Goal: Task Accomplishment & Management: Use online tool/utility

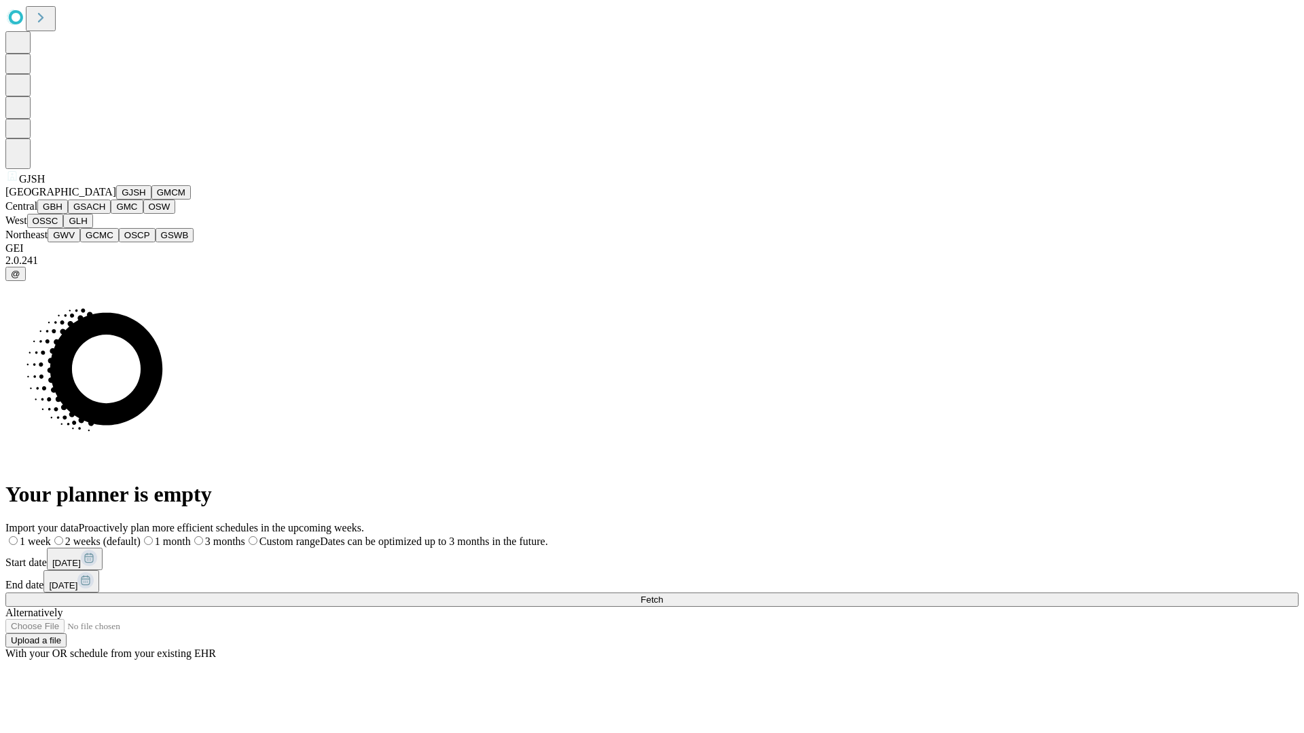
click at [116, 200] on button "GJSH" at bounding box center [133, 192] width 35 height 14
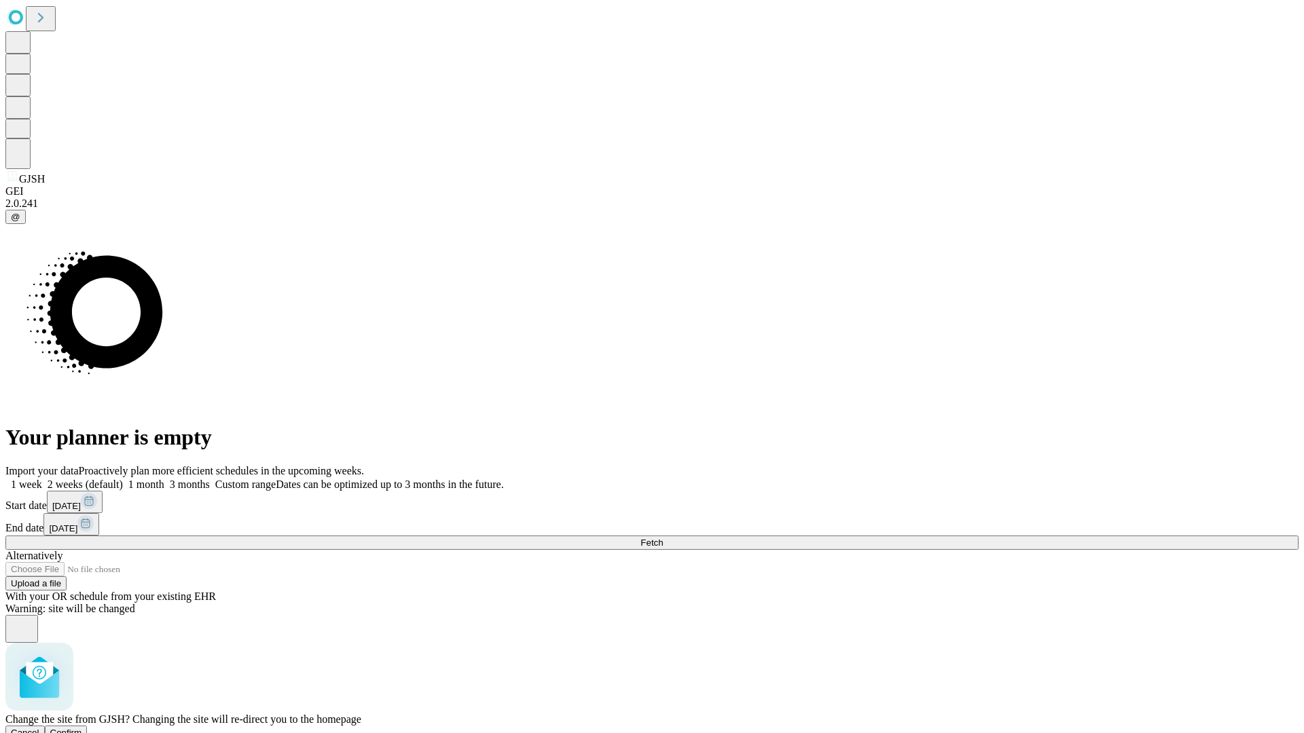
click at [82, 728] on span "Confirm" at bounding box center [66, 733] width 32 height 10
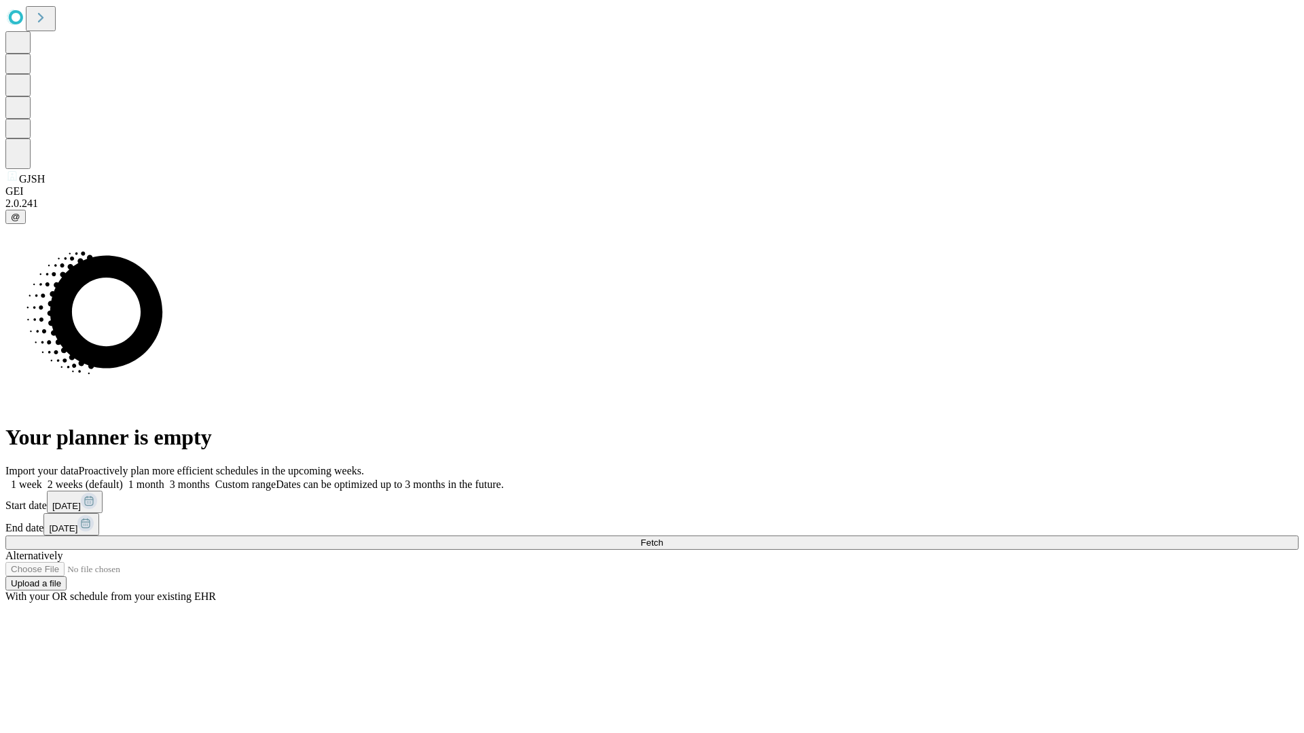
click at [164, 479] on label "1 month" at bounding box center [143, 485] width 41 height 12
click at [663, 538] on span "Fetch" at bounding box center [651, 543] width 22 height 10
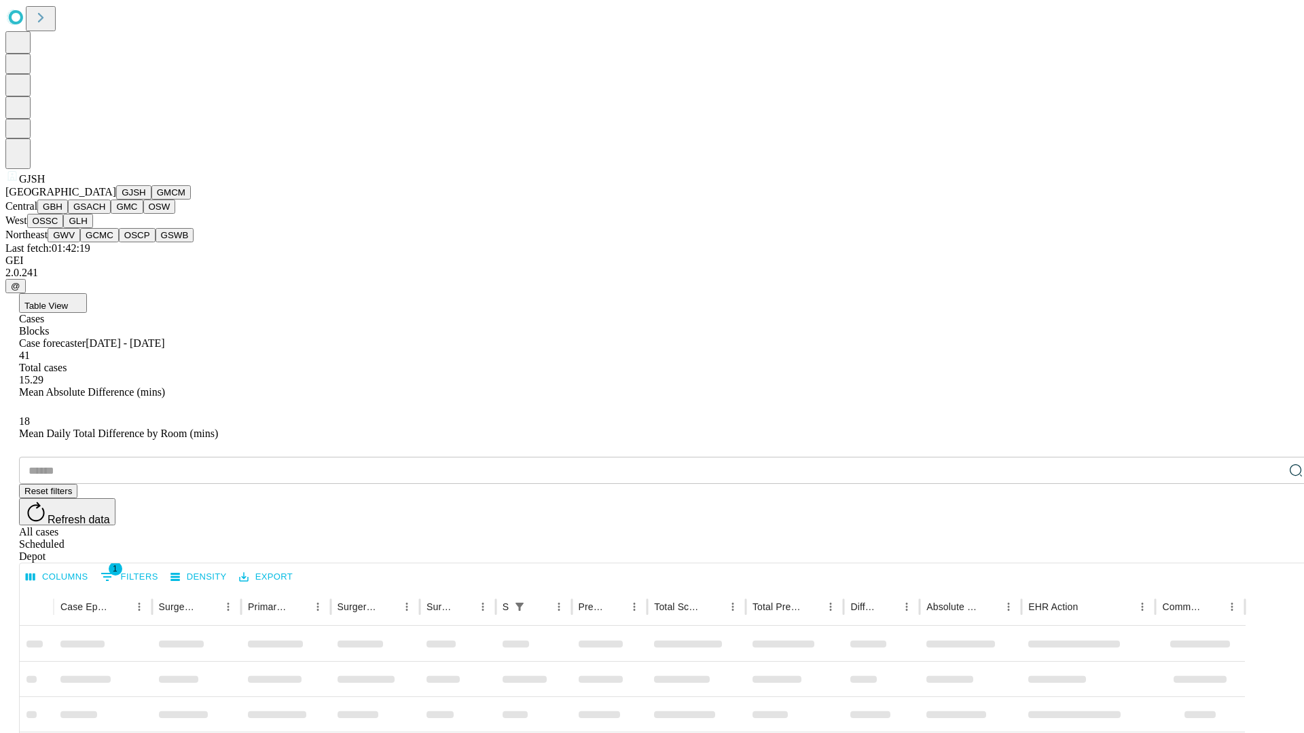
click at [151, 200] on button "GMCM" at bounding box center [170, 192] width 39 height 14
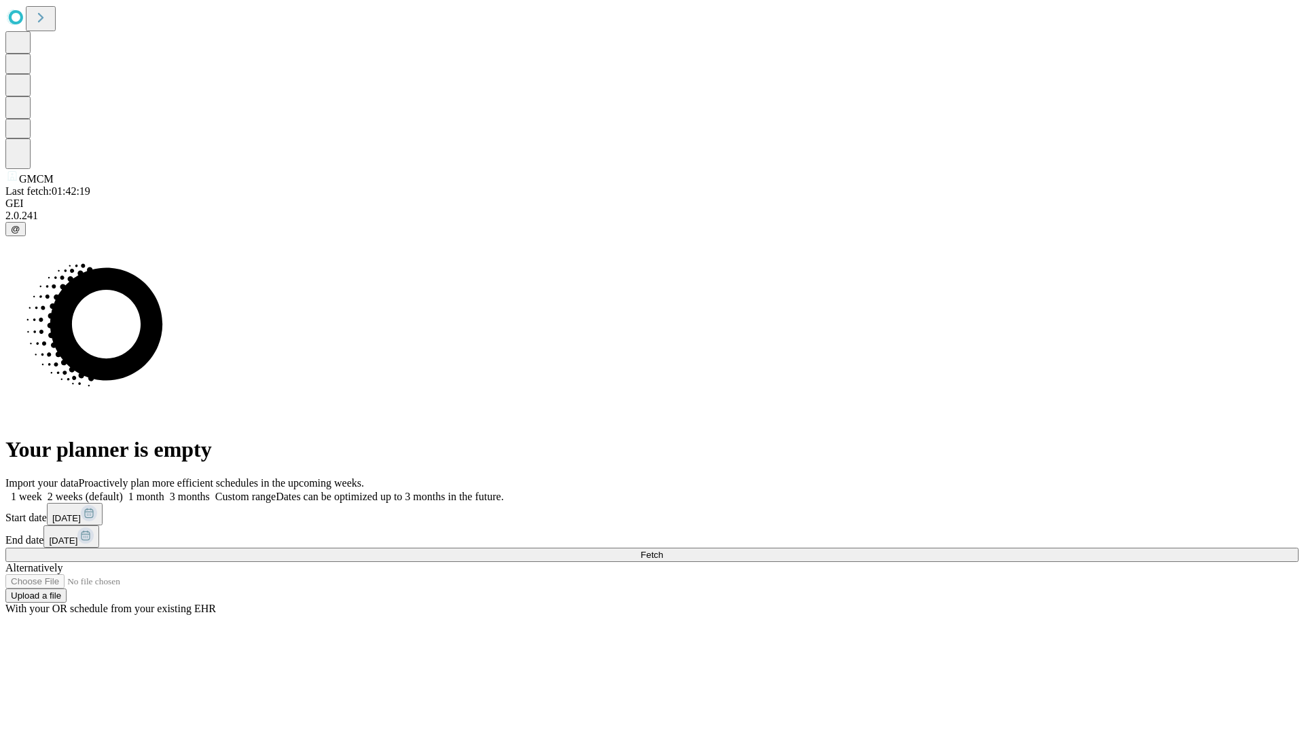
click at [164, 491] on label "1 month" at bounding box center [143, 497] width 41 height 12
click at [663, 550] on span "Fetch" at bounding box center [651, 555] width 22 height 10
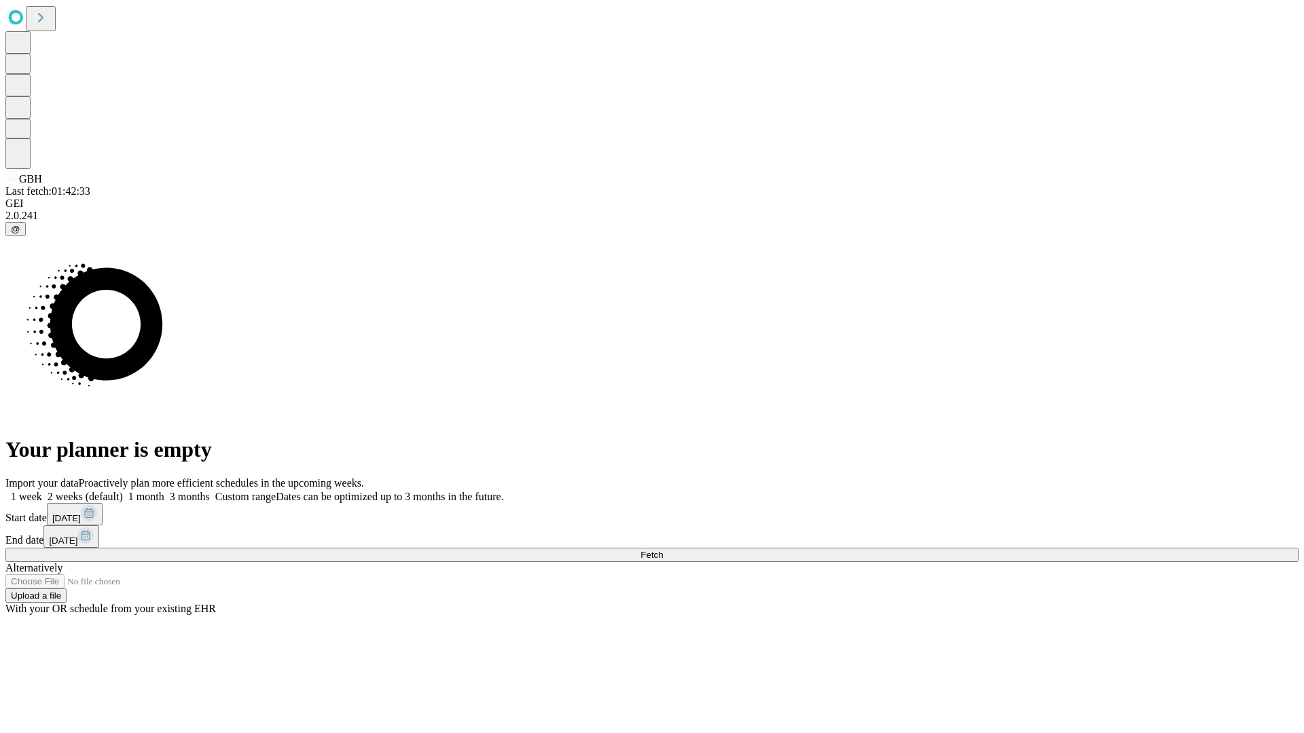
click at [164, 491] on label "1 month" at bounding box center [143, 497] width 41 height 12
click at [663, 550] on span "Fetch" at bounding box center [651, 555] width 22 height 10
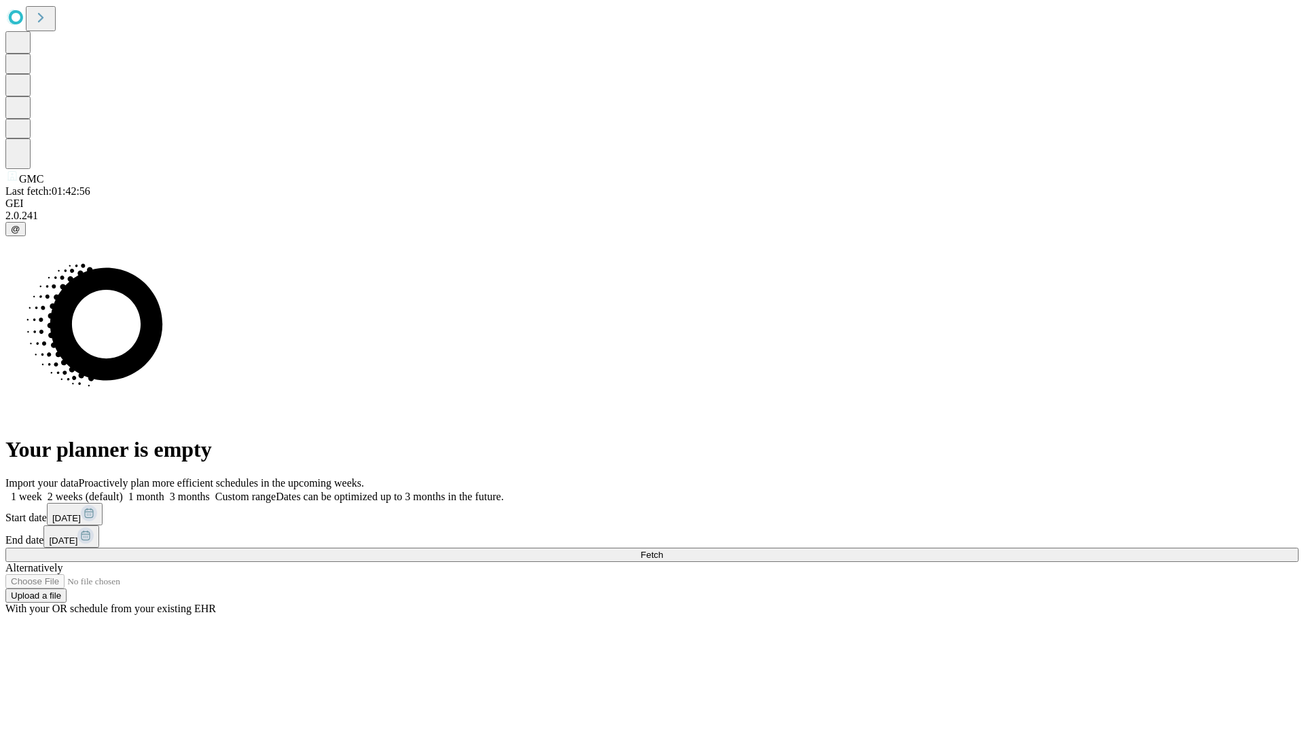
click at [164, 491] on label "1 month" at bounding box center [143, 497] width 41 height 12
click at [663, 550] on span "Fetch" at bounding box center [651, 555] width 22 height 10
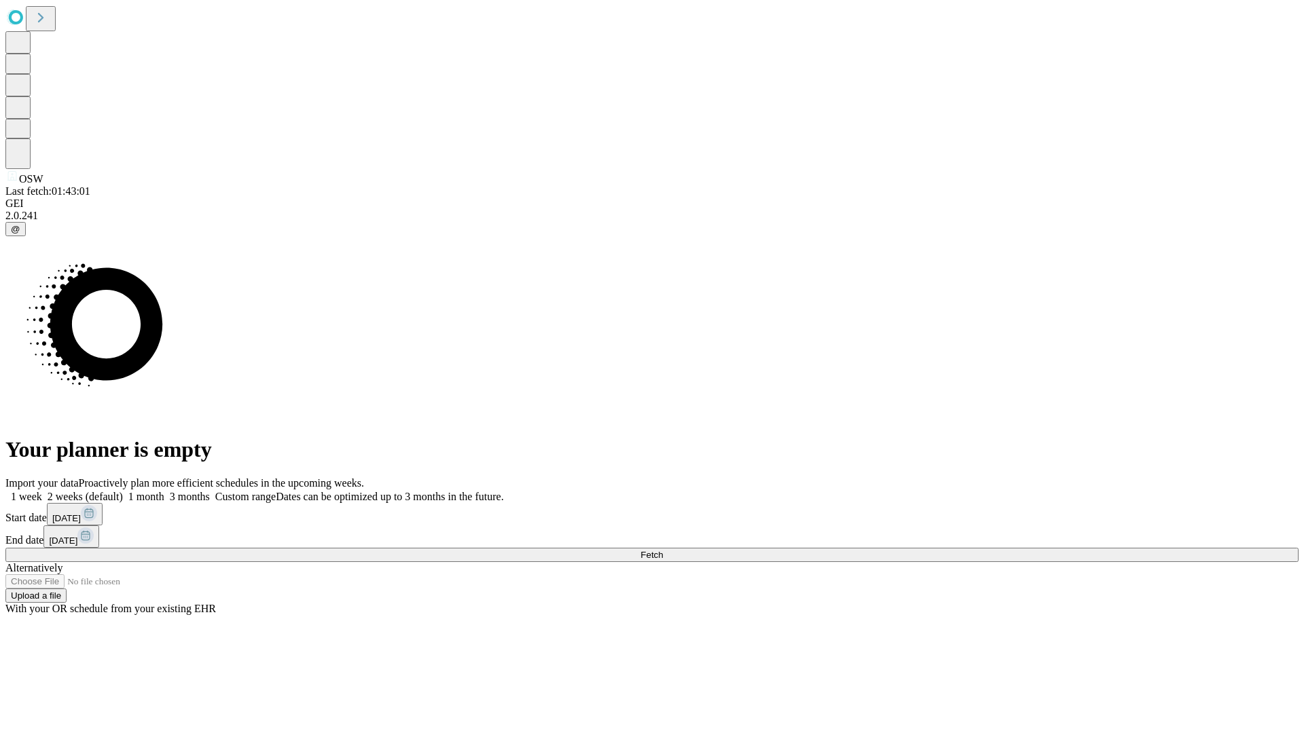
click at [164, 491] on label "1 month" at bounding box center [143, 497] width 41 height 12
click at [663, 550] on span "Fetch" at bounding box center [651, 555] width 22 height 10
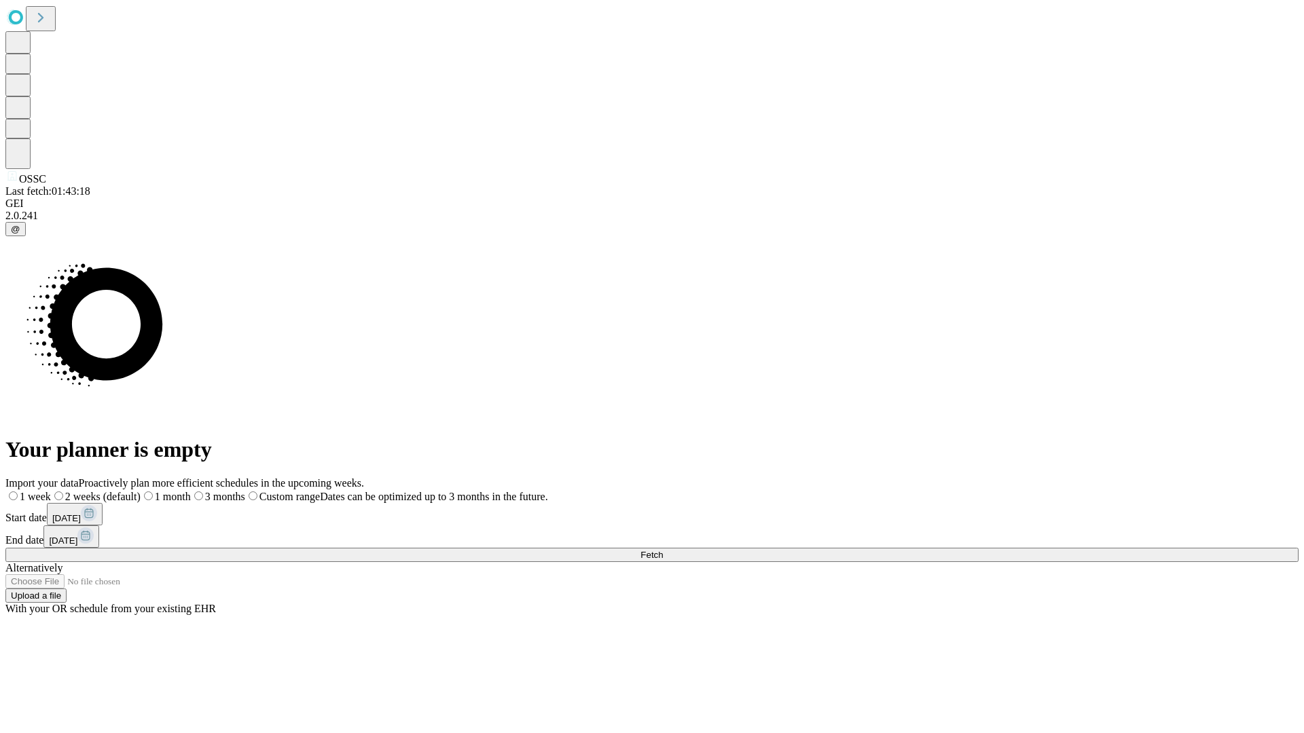
click at [663, 550] on span "Fetch" at bounding box center [651, 555] width 22 height 10
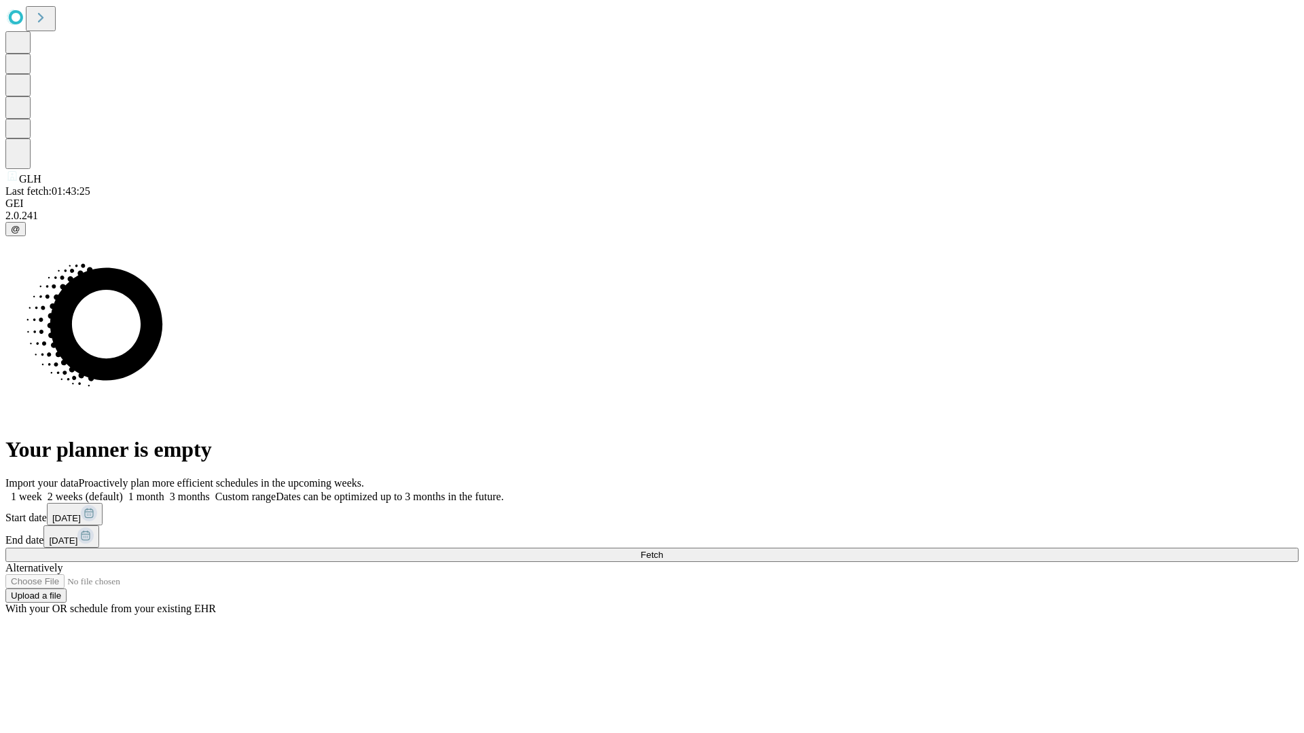
click at [164, 491] on label "1 month" at bounding box center [143, 497] width 41 height 12
click at [663, 550] on span "Fetch" at bounding box center [651, 555] width 22 height 10
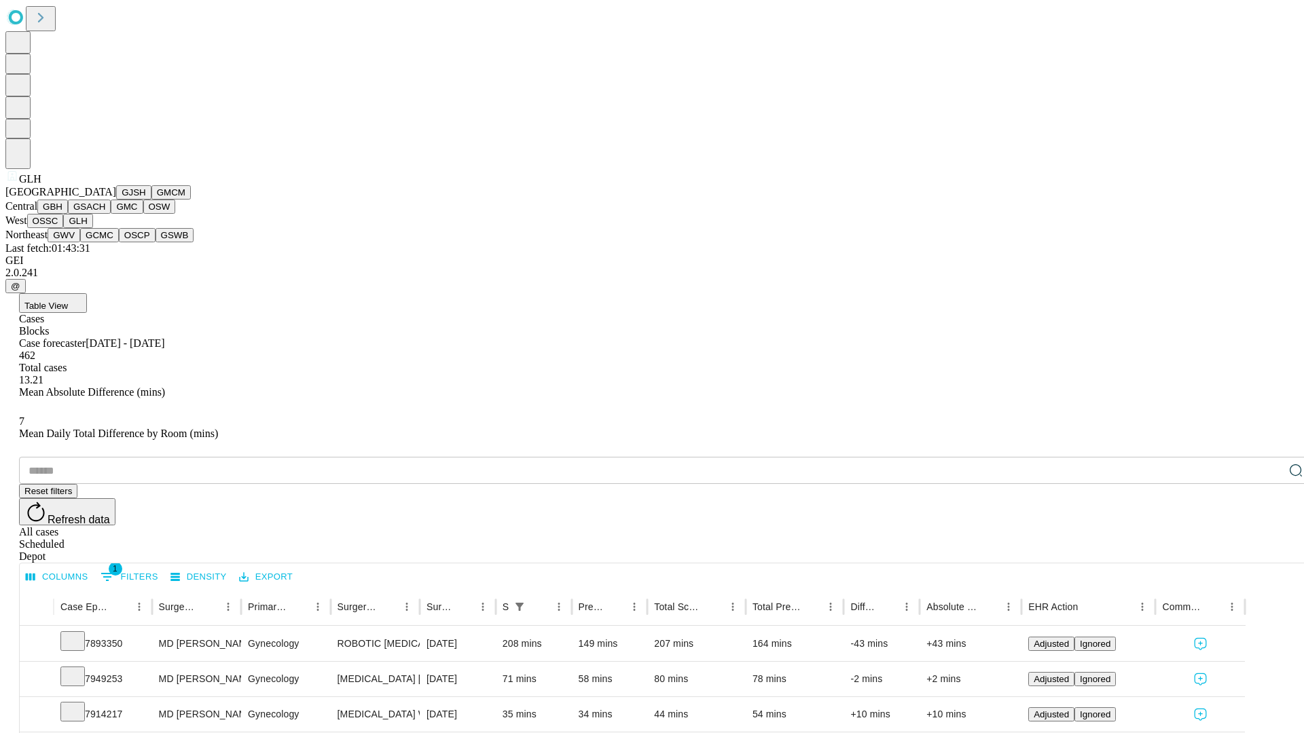
click at [80, 242] on button "GWV" at bounding box center [64, 235] width 33 height 14
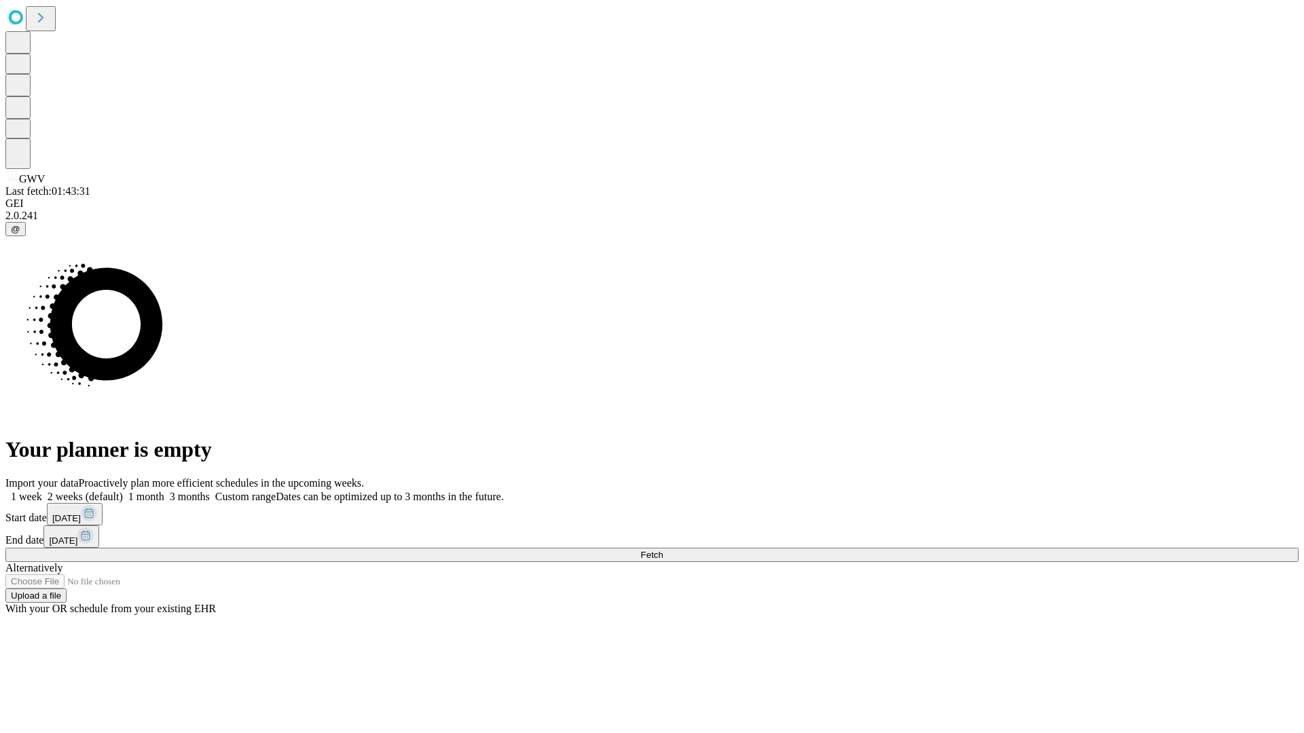
click at [164, 491] on label "1 month" at bounding box center [143, 497] width 41 height 12
click at [663, 550] on span "Fetch" at bounding box center [651, 555] width 22 height 10
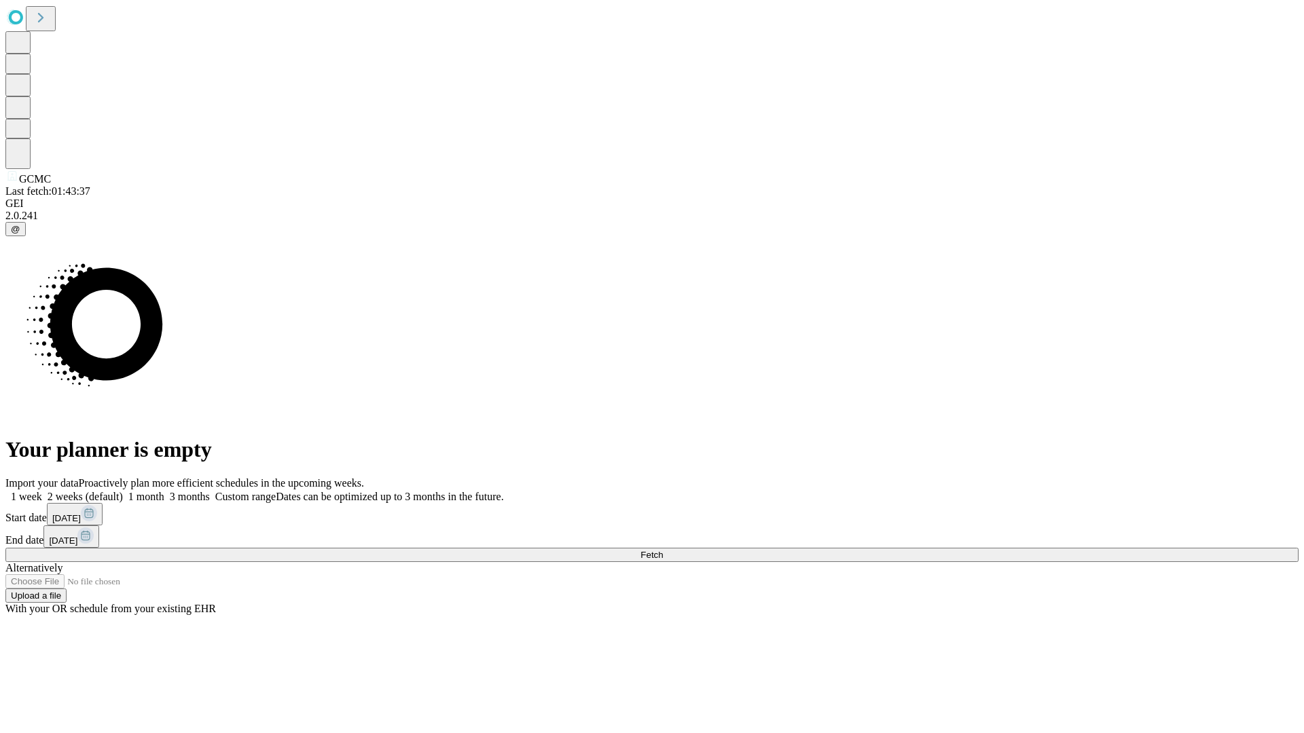
click at [164, 491] on label "1 month" at bounding box center [143, 497] width 41 height 12
click at [663, 550] on span "Fetch" at bounding box center [651, 555] width 22 height 10
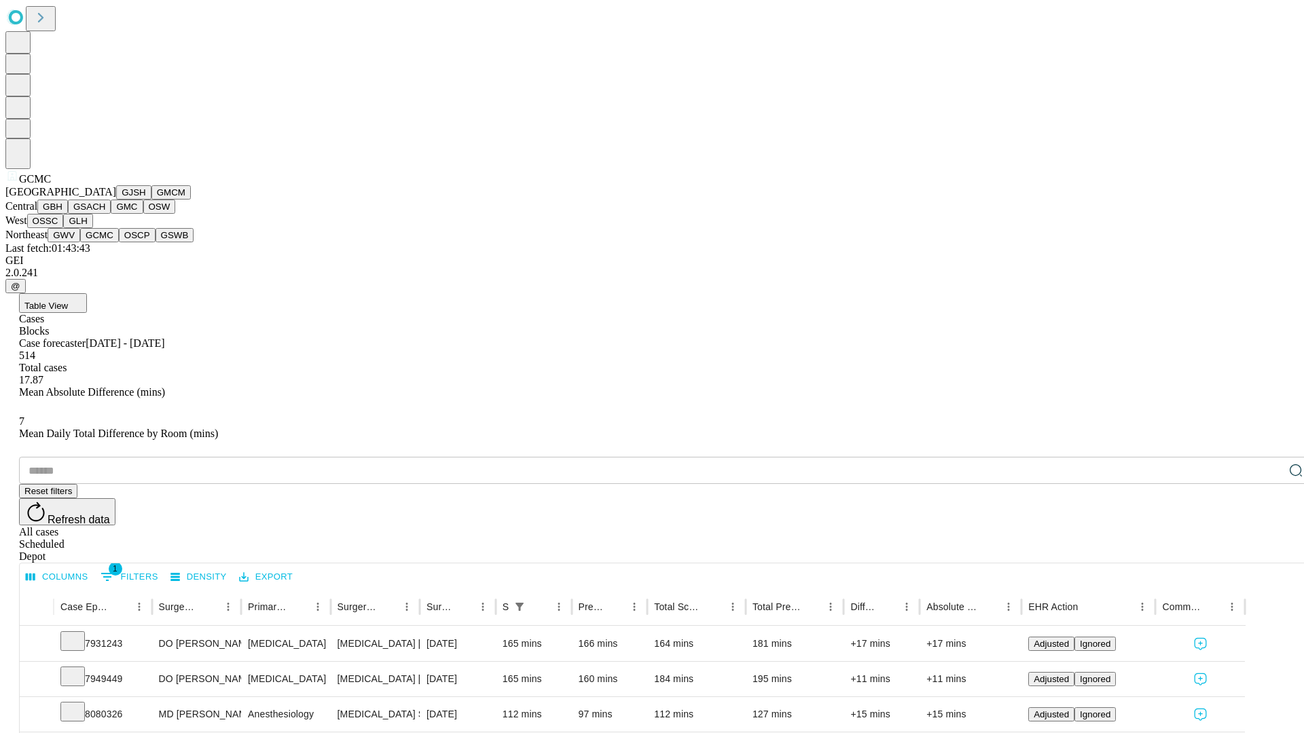
click at [119, 242] on button "OSCP" at bounding box center [137, 235] width 37 height 14
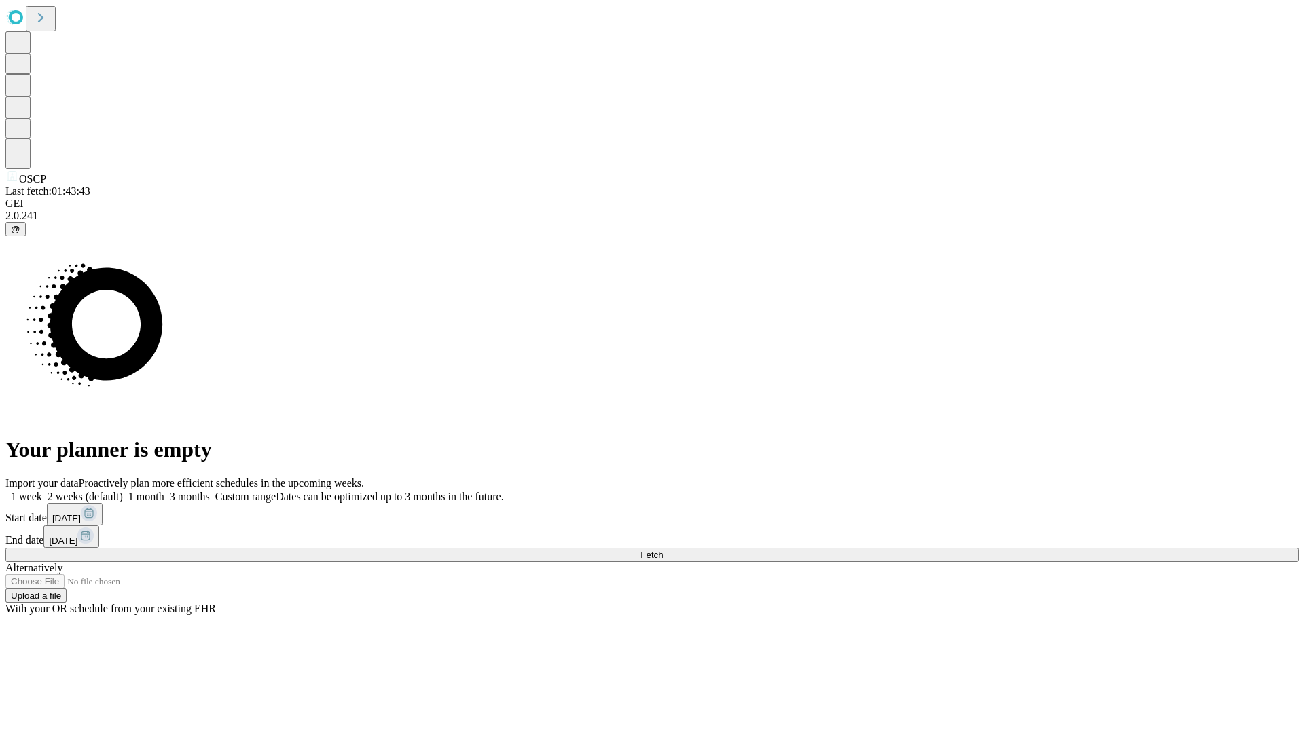
click at [164, 491] on label "1 month" at bounding box center [143, 497] width 41 height 12
click at [663, 550] on span "Fetch" at bounding box center [651, 555] width 22 height 10
